Goal: Information Seeking & Learning: Compare options

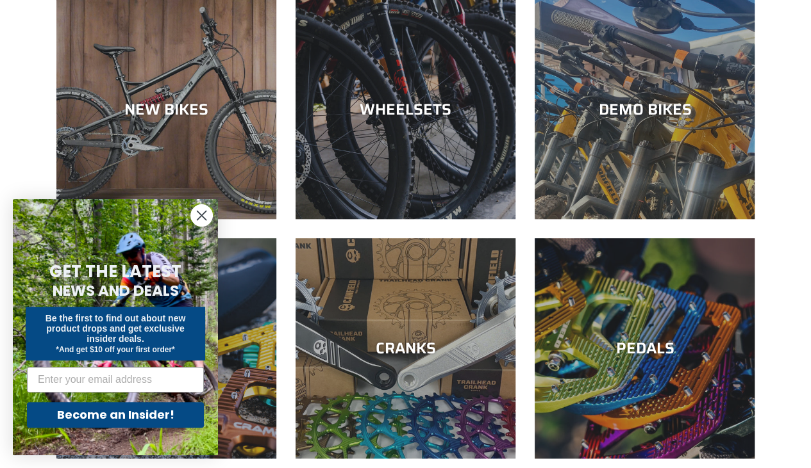
scroll to position [387, 0]
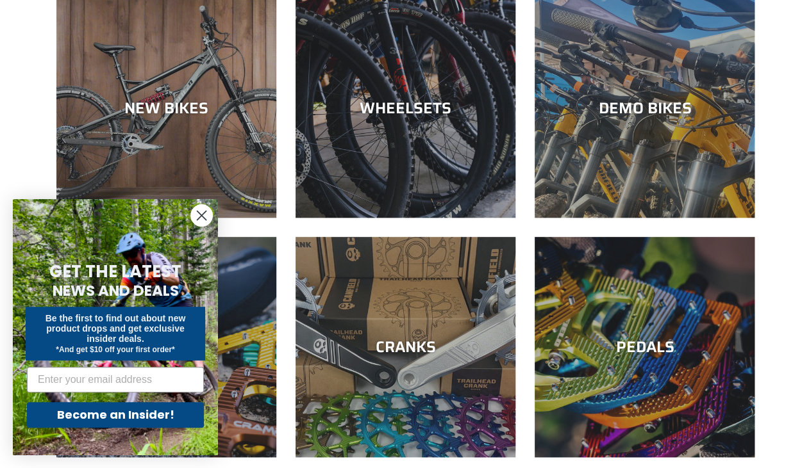
click at [204, 218] on icon "Close dialog" at bounding box center [201, 215] width 9 height 9
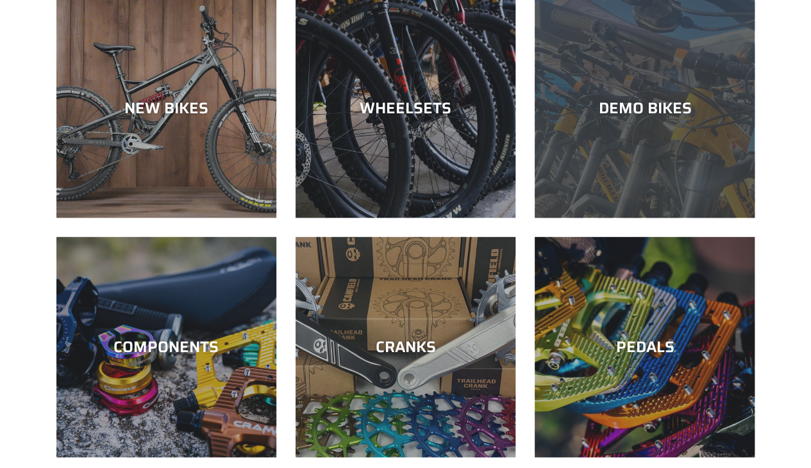
click at [614, 218] on div "DEMO BIKES" at bounding box center [644, 218] width 220 height 0
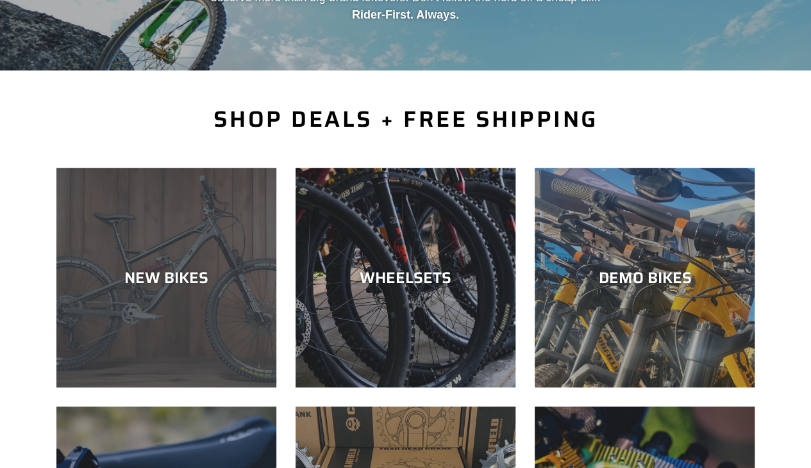
scroll to position [218, 0]
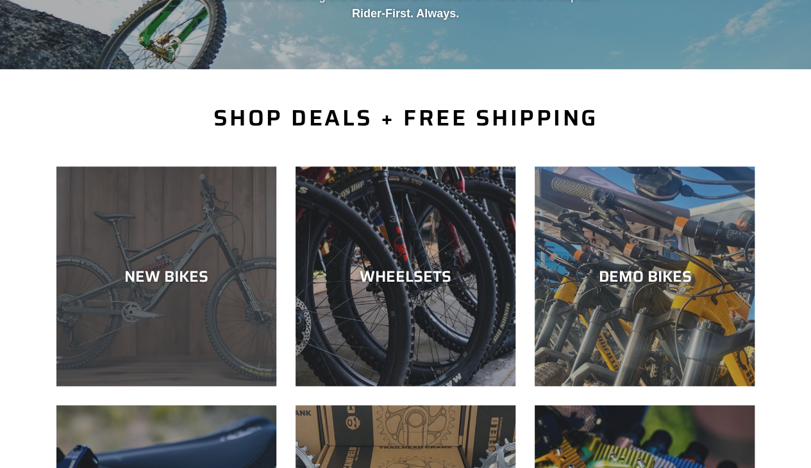
click at [152, 267] on div "NEW BIKES" at bounding box center [166, 276] width 220 height 19
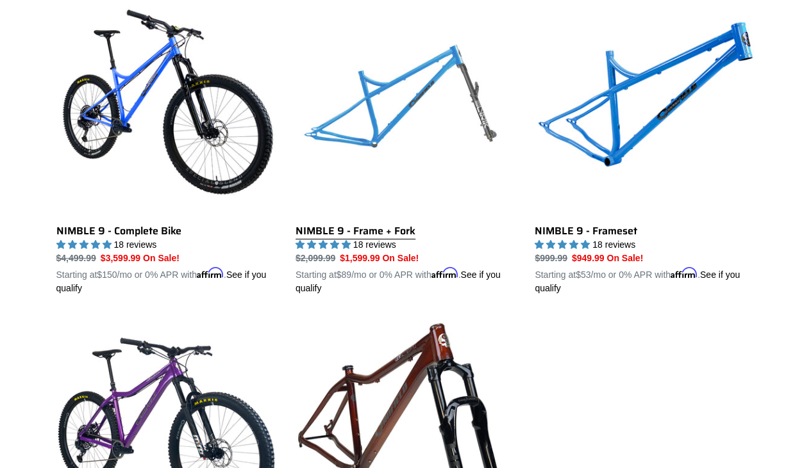
scroll to position [1997, 0]
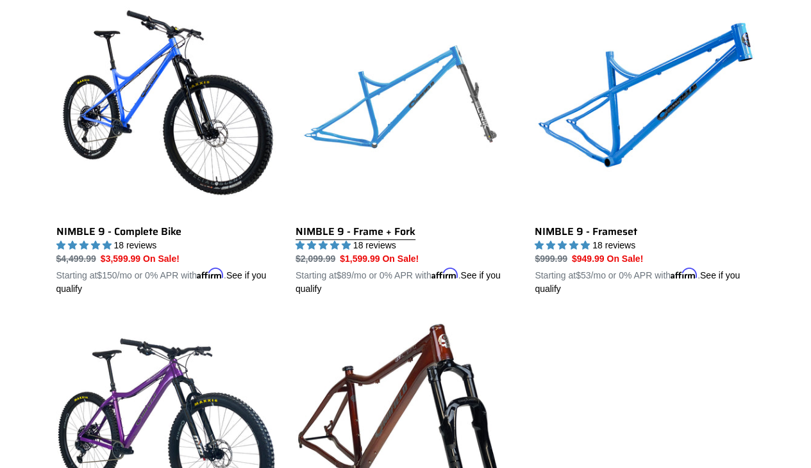
click at [351, 222] on link "NIMBLE 9 - Frame + Fork" at bounding box center [405, 146] width 220 height 300
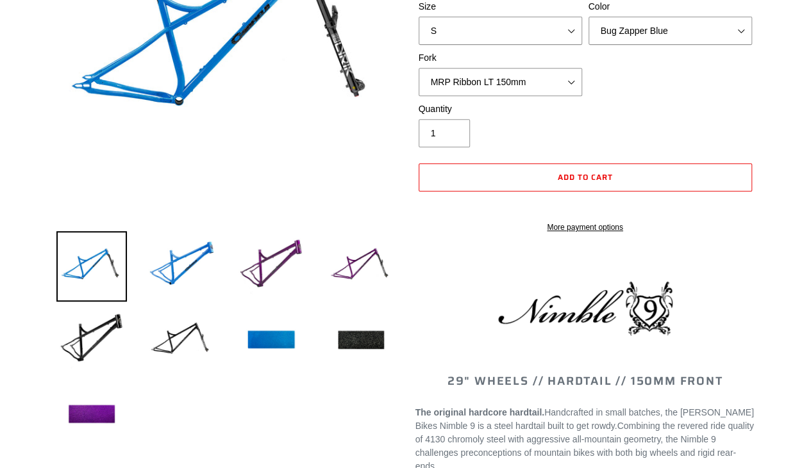
select select "highest-rating"
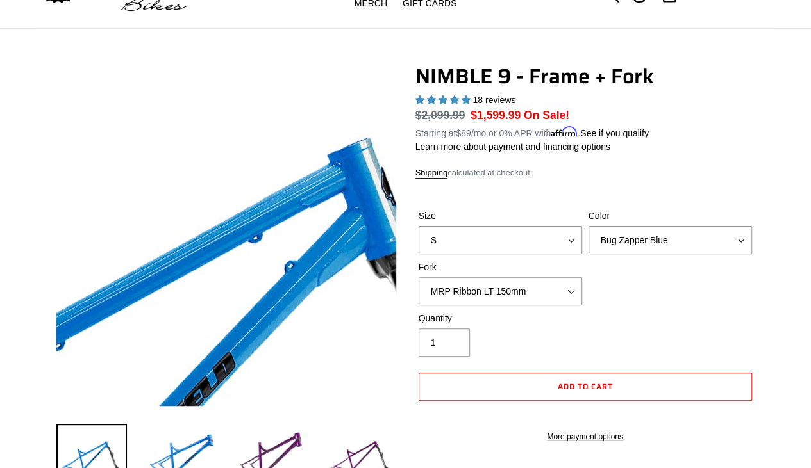
scroll to position [62, 0]
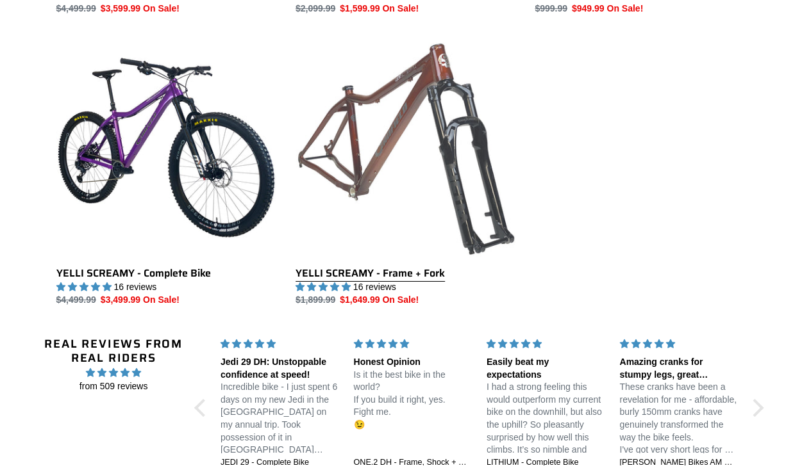
scroll to position [2334, 0]
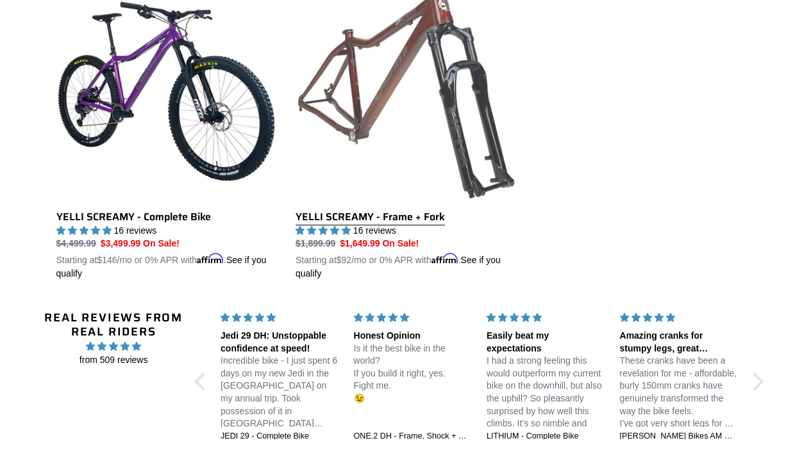
click at [374, 210] on link "YELLI SCREAMY - Frame + Fork" at bounding box center [405, 131] width 220 height 300
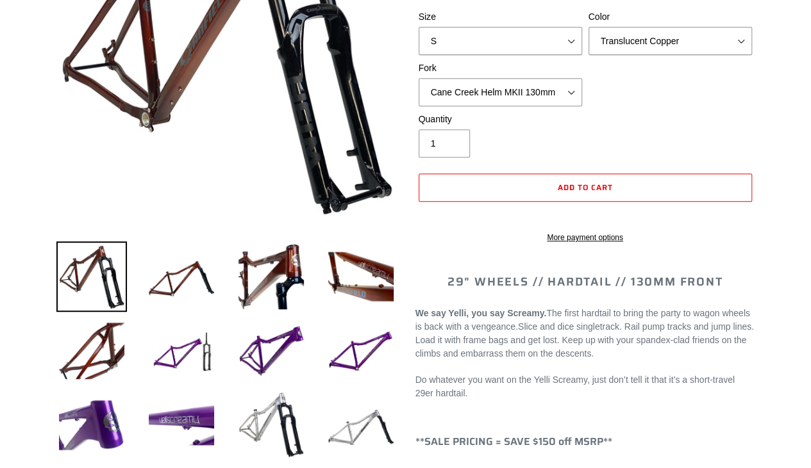
select select "highest-rating"
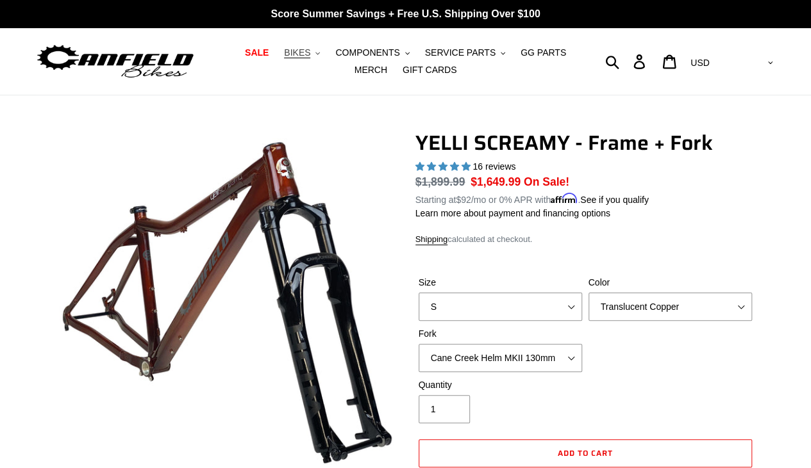
click at [290, 49] on span "BIKES" at bounding box center [297, 52] width 26 height 11
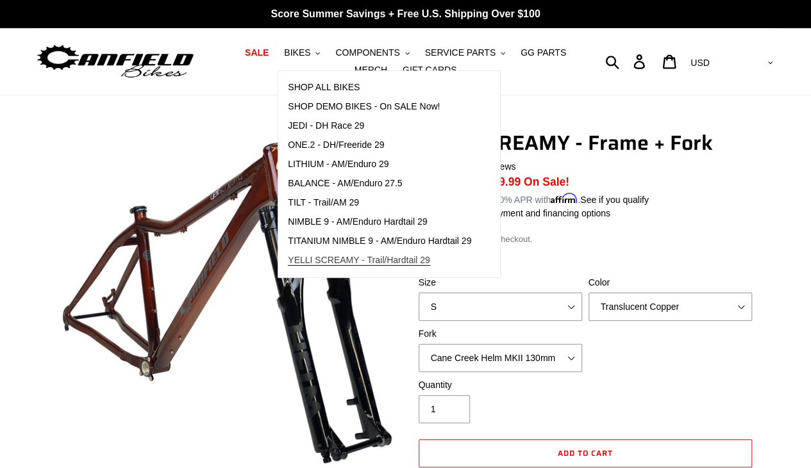
click at [317, 260] on span "YELLI SCREAMY - Trail/Hardtail 29" at bounding box center [359, 260] width 142 height 11
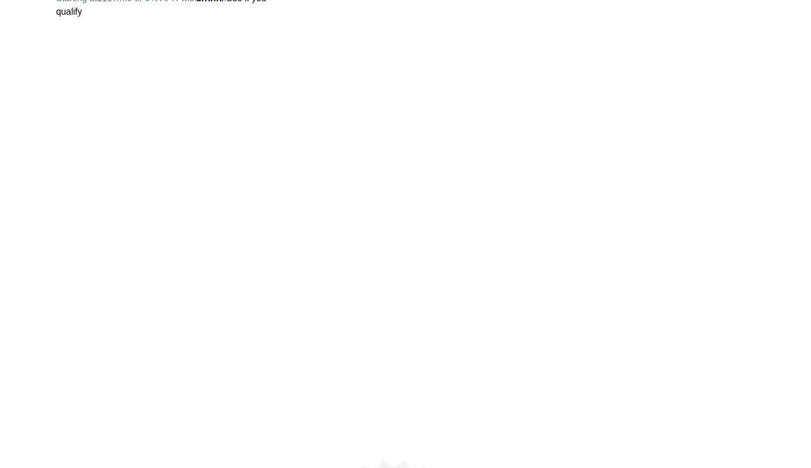
scroll to position [1334, 0]
